Goal: Information Seeking & Learning: Learn about a topic

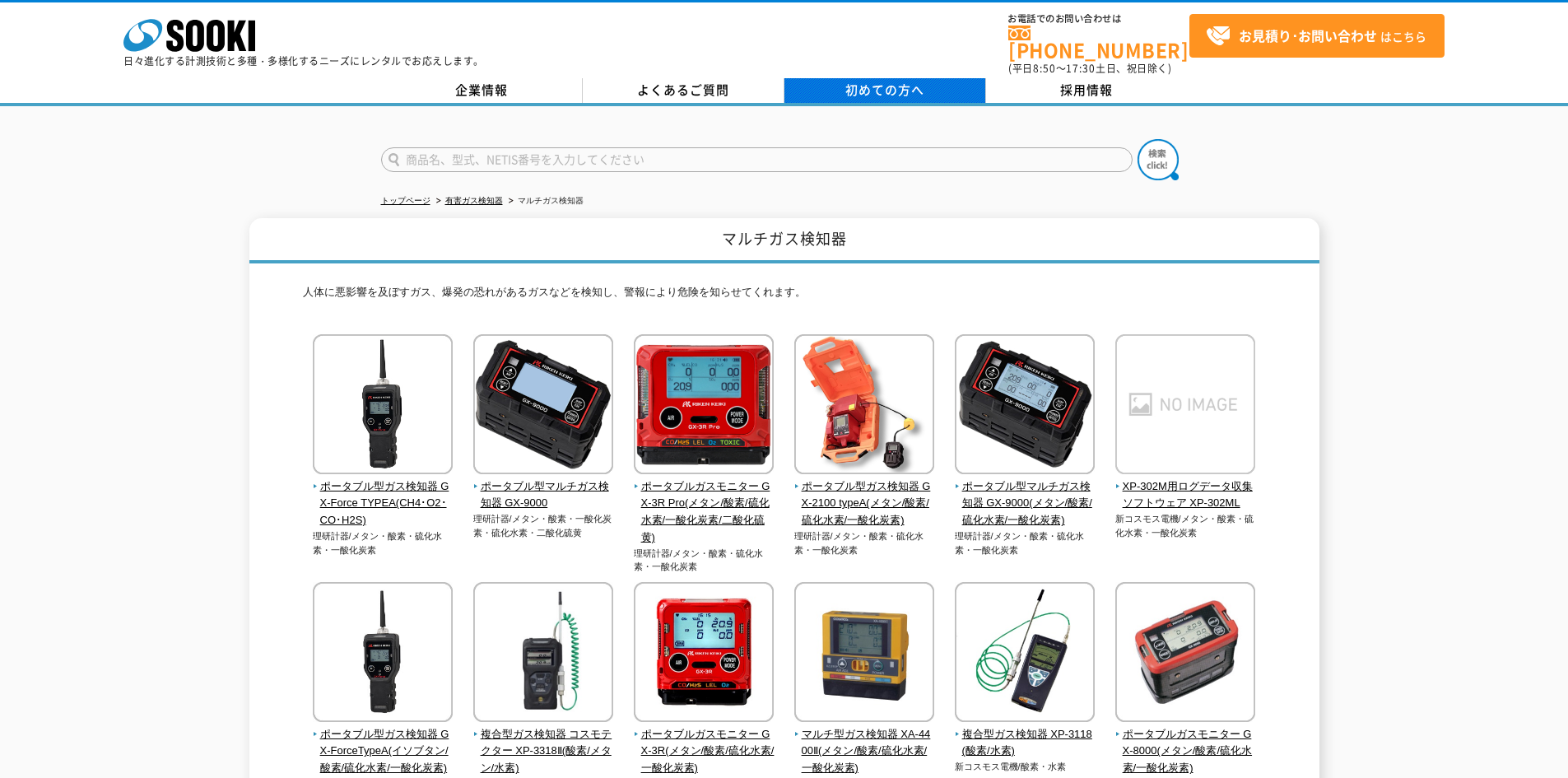
click at [937, 81] on link "初めての方へ" at bounding box center [885, 90] width 201 height 25
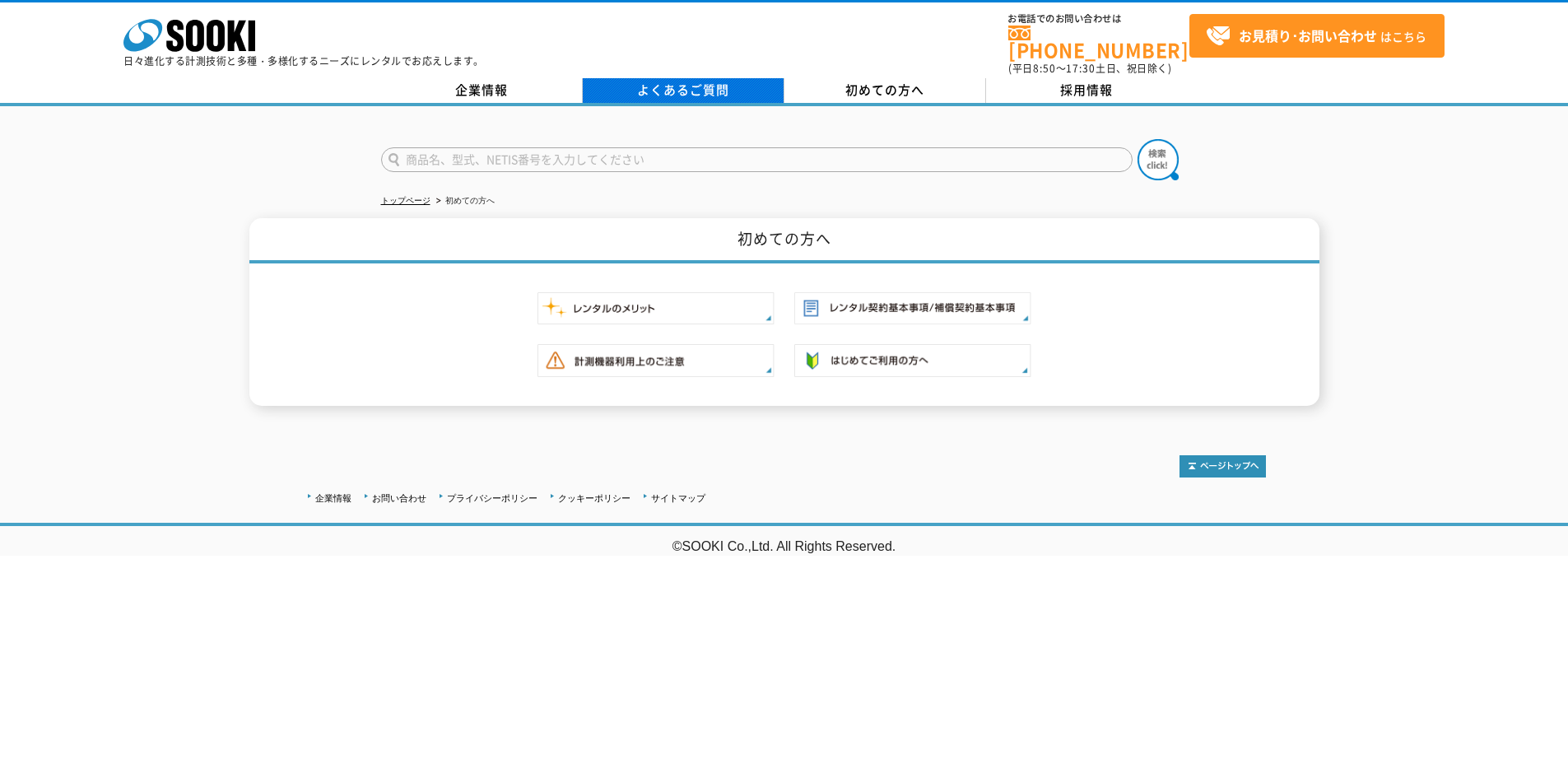
click at [723, 78] on link "よくあるご質問" at bounding box center [683, 90] width 201 height 25
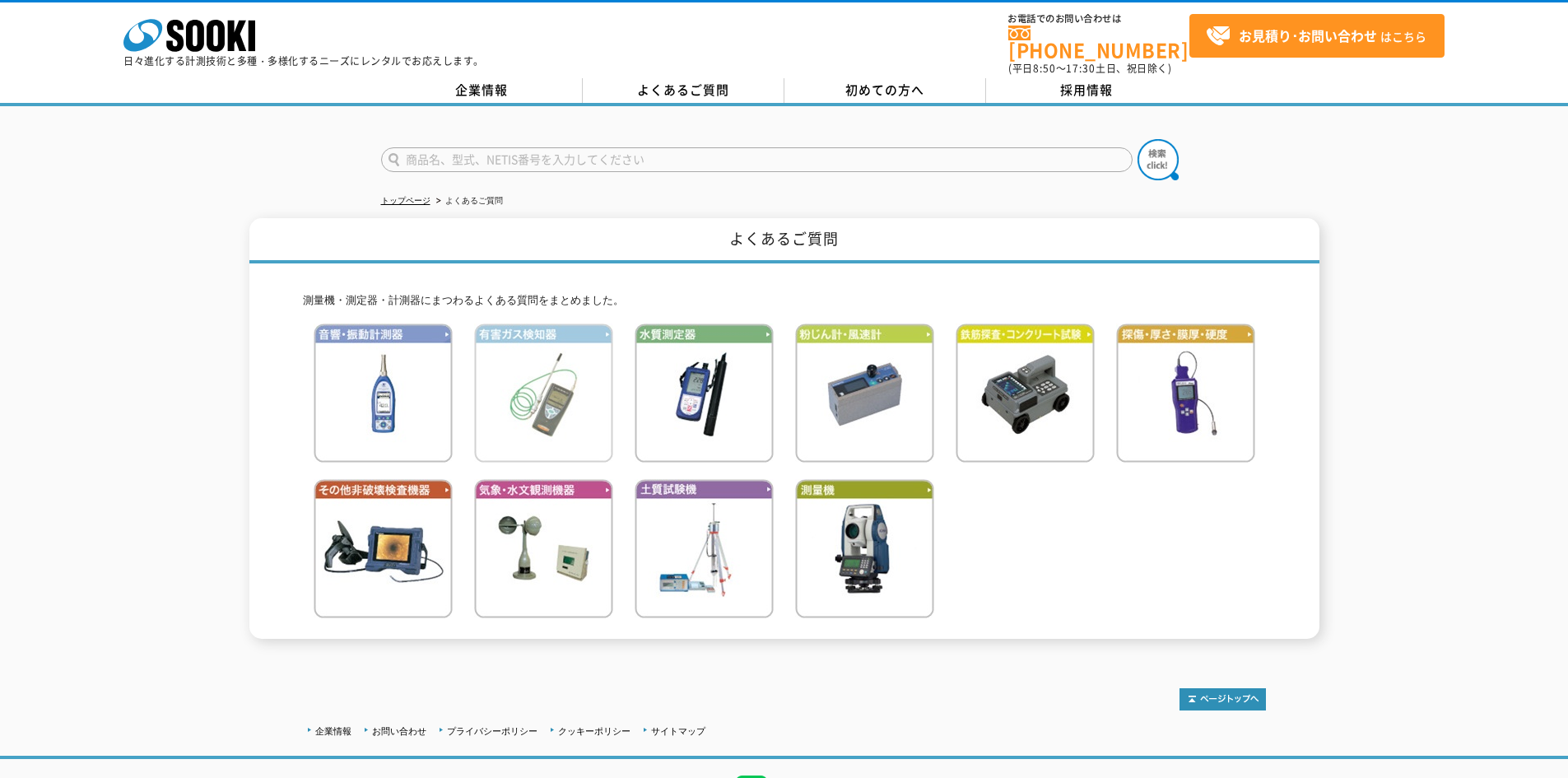
click at [504, 388] on img at bounding box center [543, 392] width 139 height 139
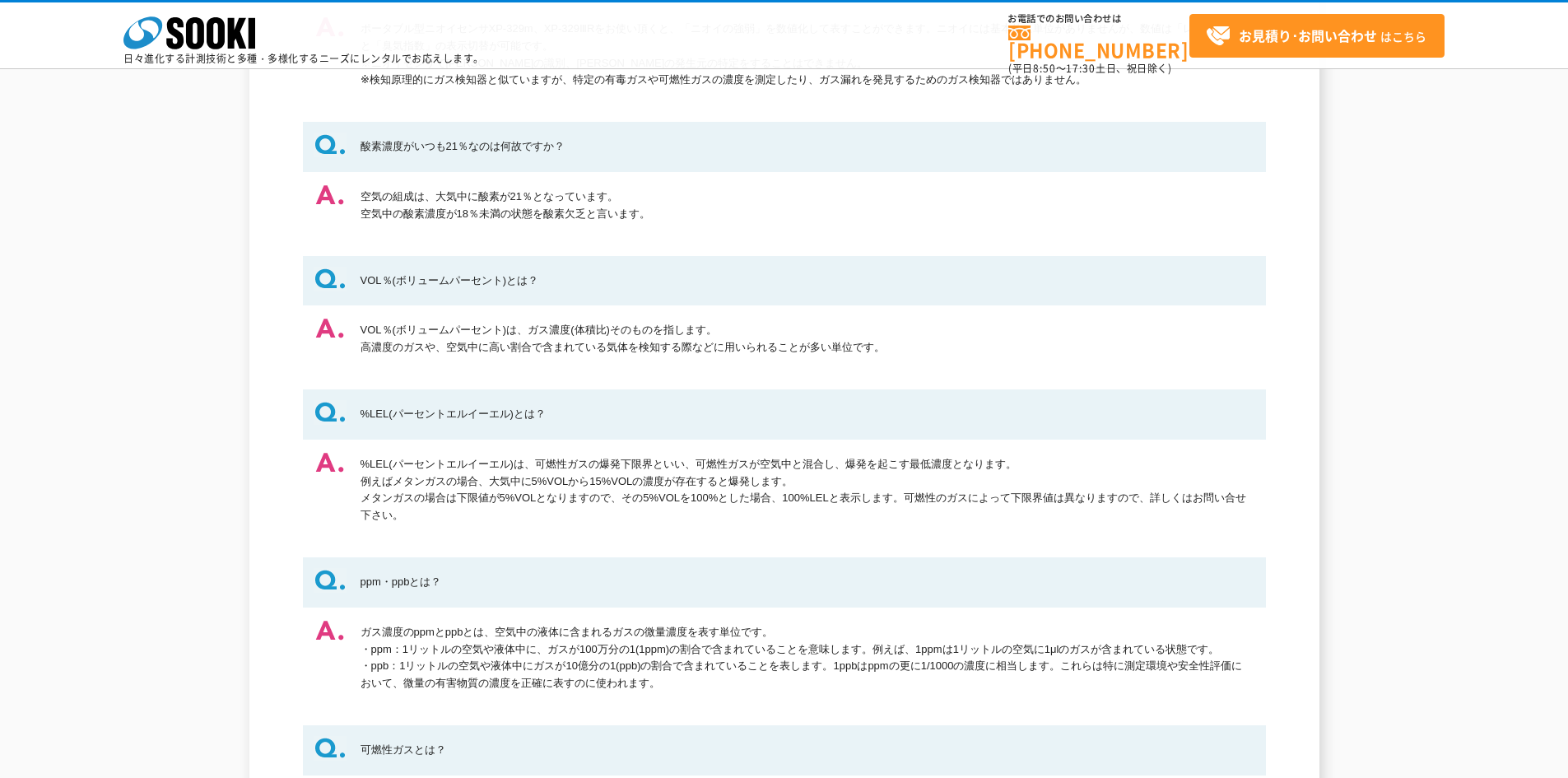
scroll to position [493, 0]
